Goal: Transaction & Acquisition: Purchase product/service

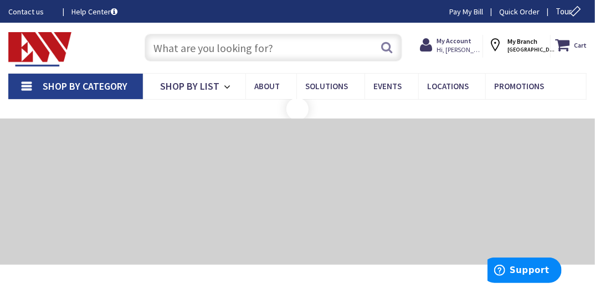
click at [195, 45] on input "text" at bounding box center [273, 48] width 257 height 28
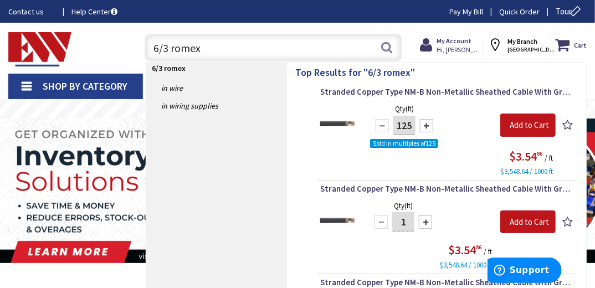
drag, startPoint x: 205, startPoint y: 44, endPoint x: 35, endPoint y: 59, distance: 170.6
click at [63, 66] on div "Skip to Content Toggle Nav 6/3 romex 6/3 romex Search Cart My Cart Close" at bounding box center [297, 48] width 595 height 50
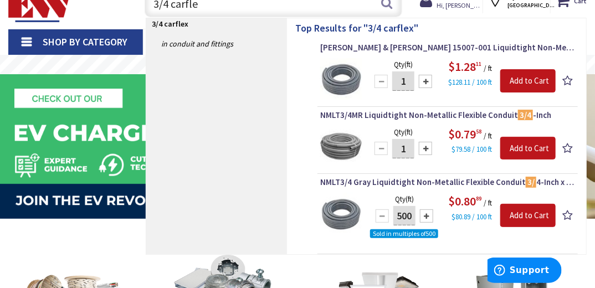
scroll to position [40, 0]
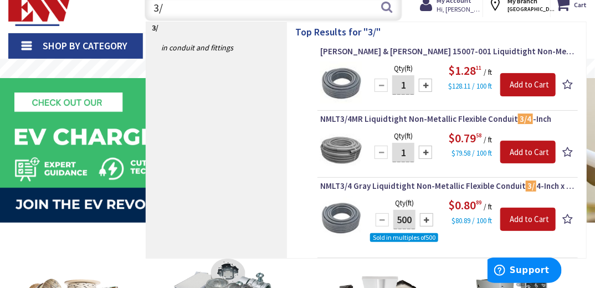
type input "3"
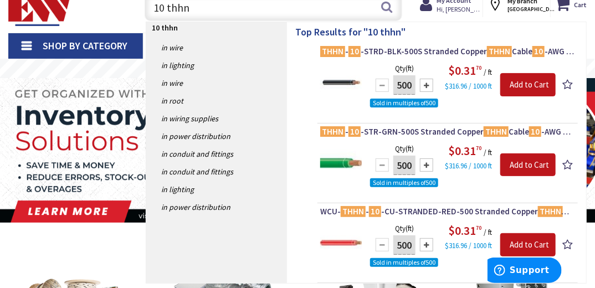
scroll to position [38, 0]
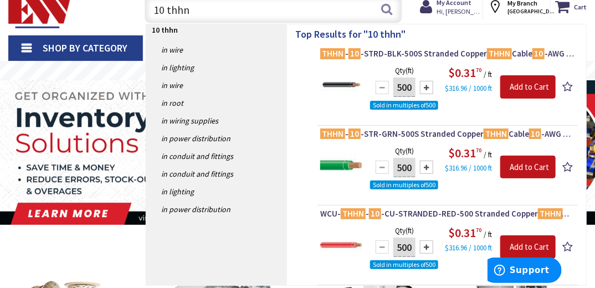
drag, startPoint x: 199, startPoint y: 2, endPoint x: 54, endPoint y: 33, distance: 149.0
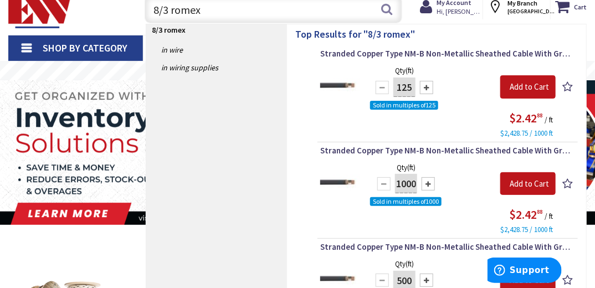
click at [160, 7] on input "8/3 romex" at bounding box center [273, 10] width 257 height 28
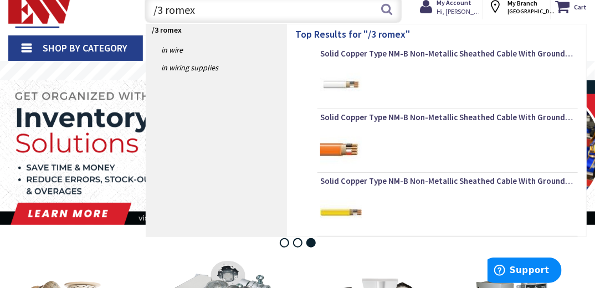
type input "6/3 romex"
